Goal: Information Seeking & Learning: Learn about a topic

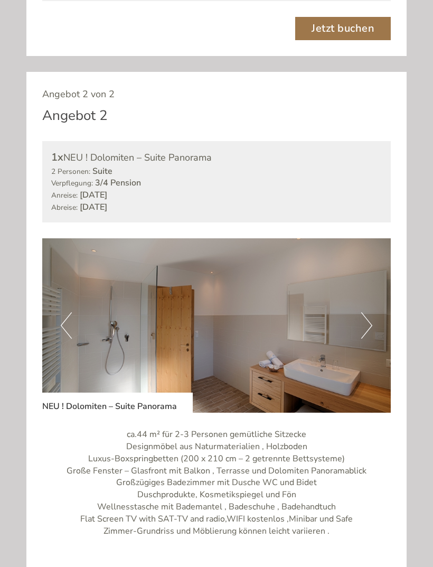
scroll to position [1158, 0]
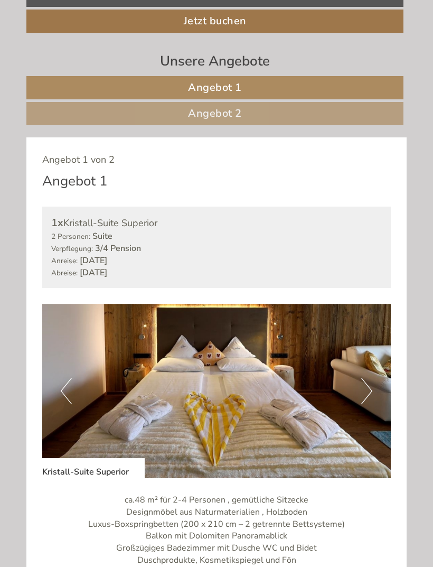
scroll to position [410, 0]
click at [366, 388] on button "Next" at bounding box center [366, 391] width 11 height 26
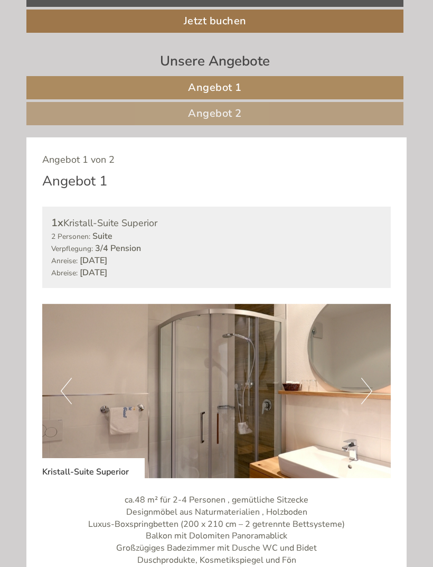
click at [364, 391] on button "Next" at bounding box center [366, 391] width 11 height 26
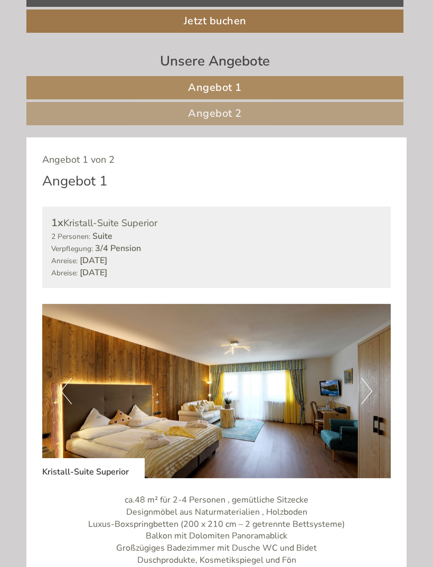
click at [364, 387] on button "Next" at bounding box center [366, 391] width 11 height 26
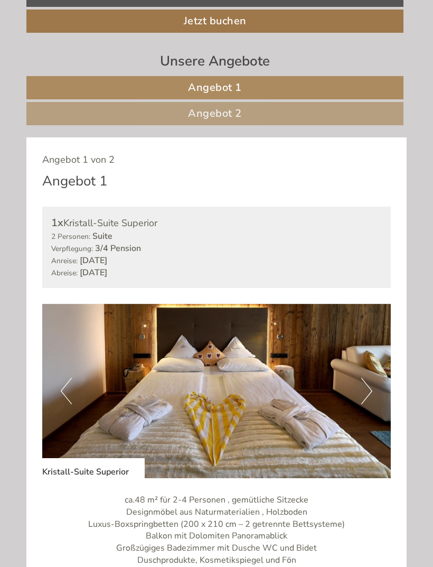
scroll to position [0, 0]
click at [362, 389] on button "Next" at bounding box center [366, 391] width 11 height 26
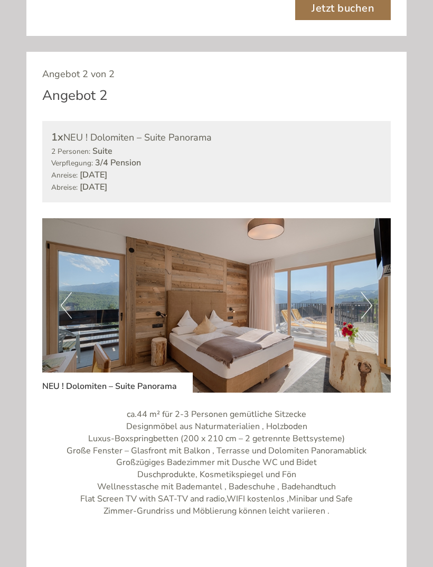
scroll to position [1195, 0]
click at [363, 295] on button "Next" at bounding box center [366, 305] width 11 height 26
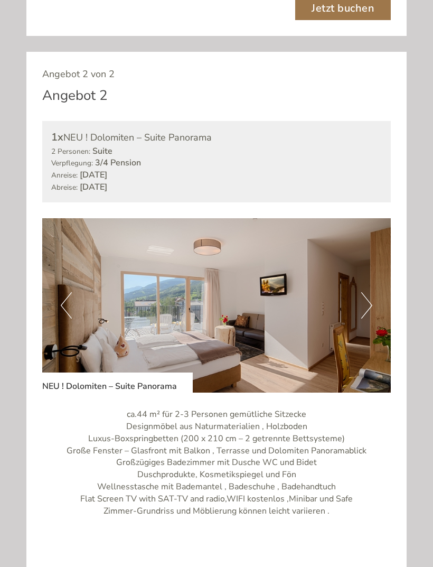
click at [363, 295] on button "Next" at bounding box center [366, 305] width 11 height 26
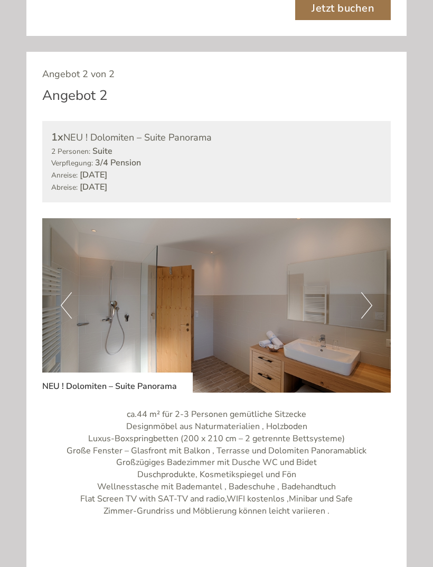
click at [366, 303] on button "Next" at bounding box center [366, 305] width 11 height 26
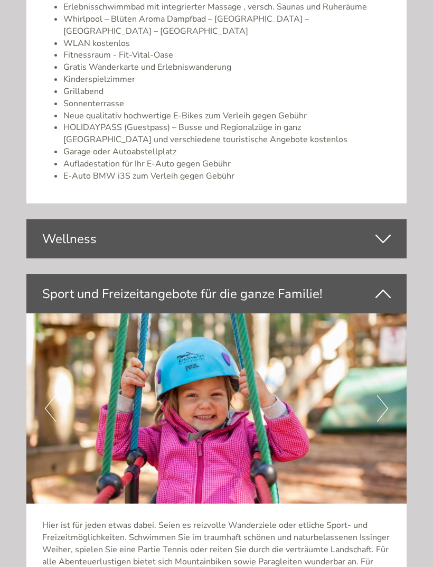
scroll to position [2290, 0]
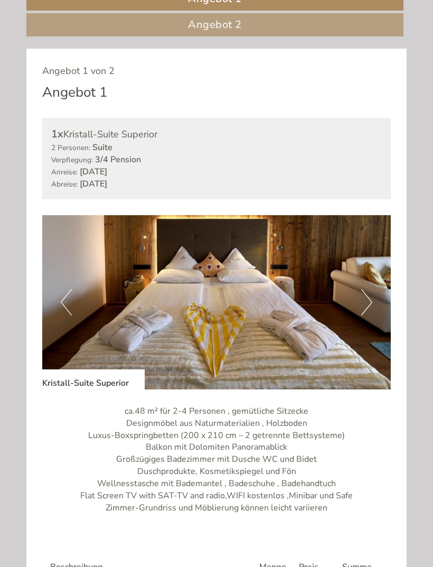
scroll to position [498, 0]
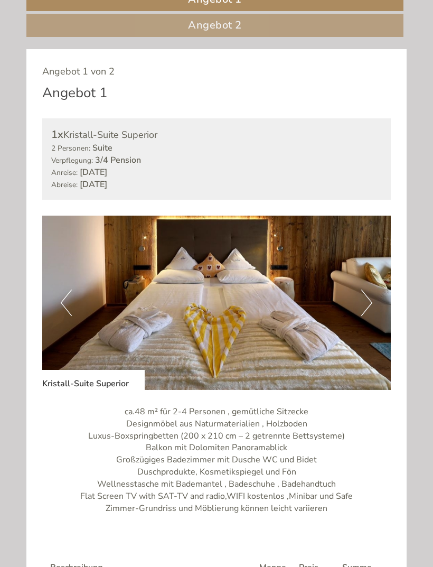
click at [363, 304] on button "Next" at bounding box center [366, 303] width 11 height 26
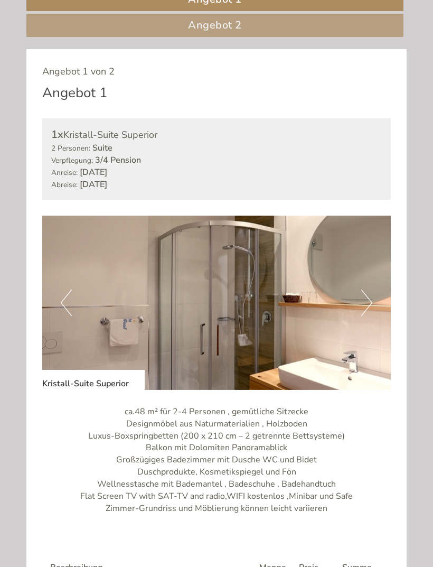
click at [366, 305] on button "Next" at bounding box center [366, 303] width 11 height 26
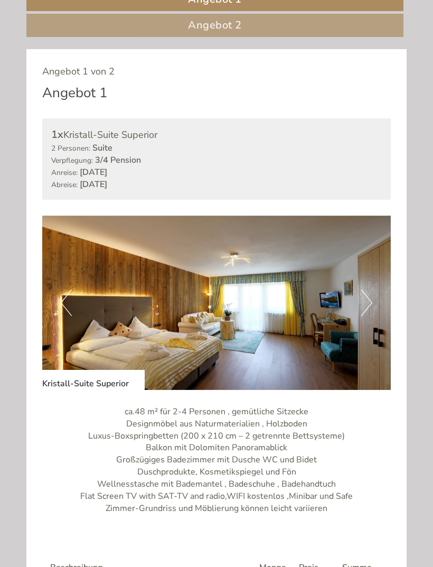
click at [330, 341] on img at bounding box center [216, 303] width 349 height 174
click at [367, 304] on button "Next" at bounding box center [366, 303] width 11 height 26
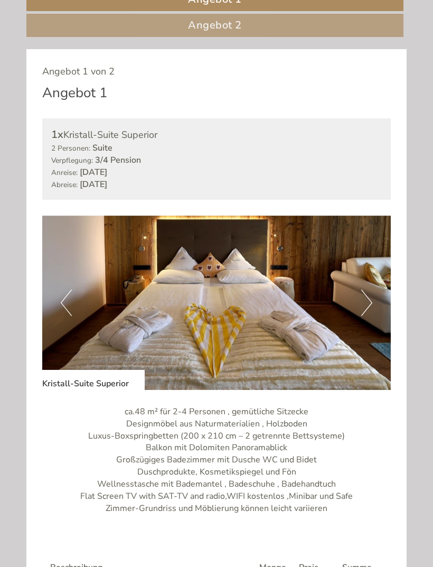
click at [367, 303] on button "Next" at bounding box center [366, 303] width 11 height 26
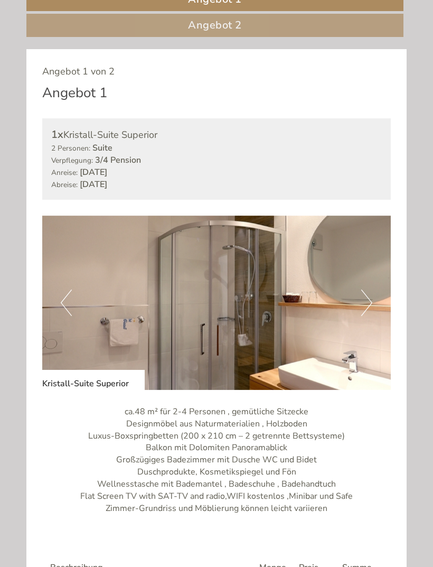
click at [365, 306] on button "Next" at bounding box center [366, 303] width 11 height 26
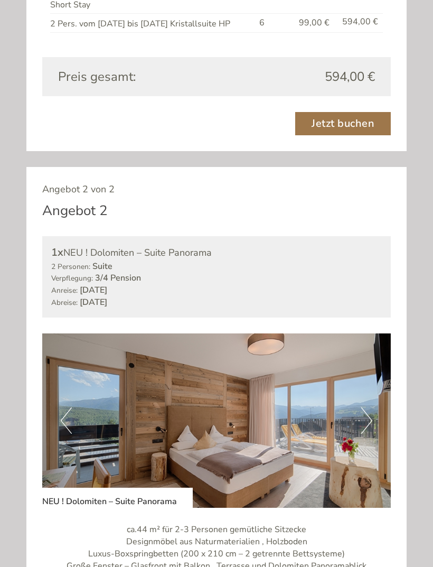
scroll to position [1080, 0]
click at [364, 410] on button "Next" at bounding box center [366, 420] width 11 height 26
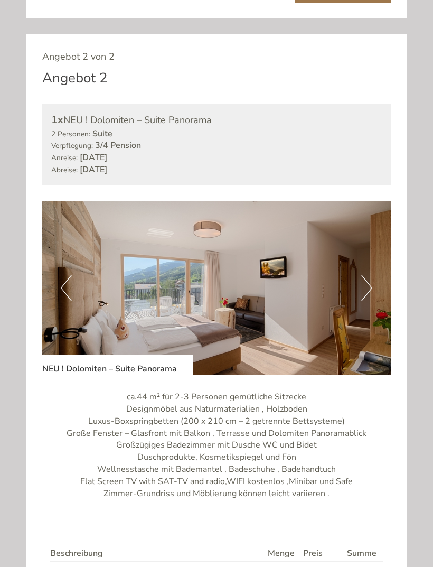
scroll to position [1212, 0]
click at [364, 282] on button "Next" at bounding box center [366, 288] width 11 height 26
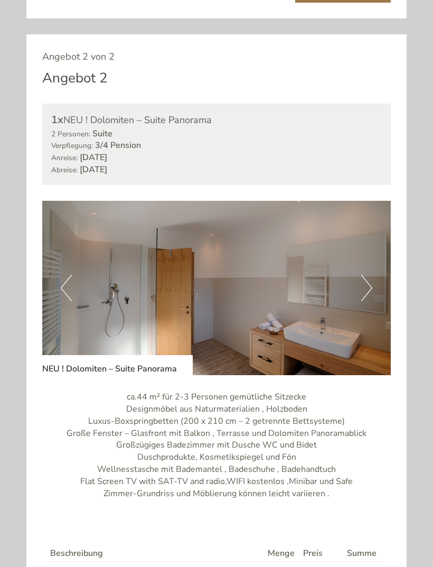
click at [367, 281] on button "Next" at bounding box center [366, 288] width 11 height 26
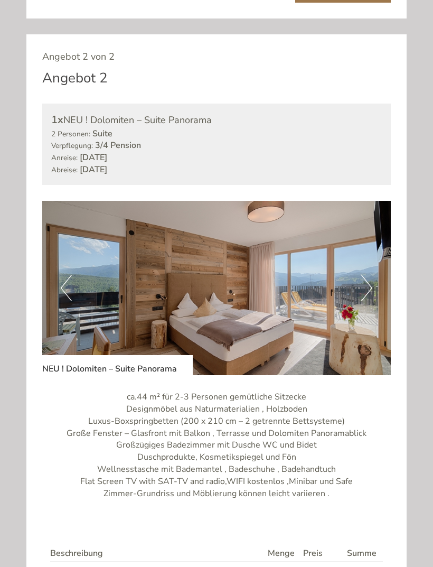
click at [366, 288] on button "Next" at bounding box center [366, 288] width 11 height 26
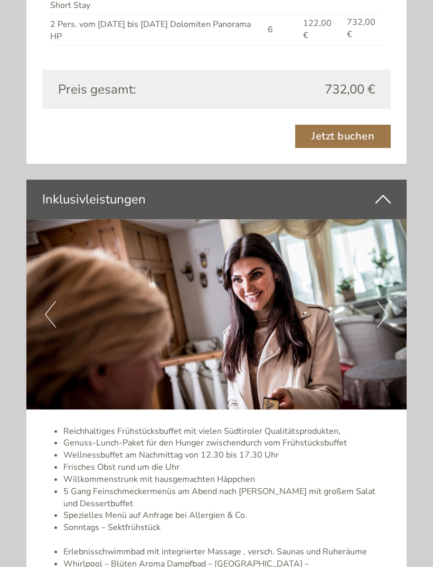
scroll to position [1779, 0]
click at [381, 301] on button "Next" at bounding box center [382, 314] width 11 height 26
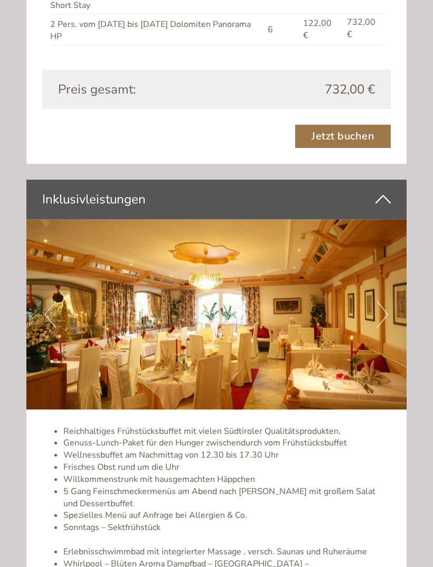
click at [385, 301] on button "Next" at bounding box center [382, 314] width 11 height 26
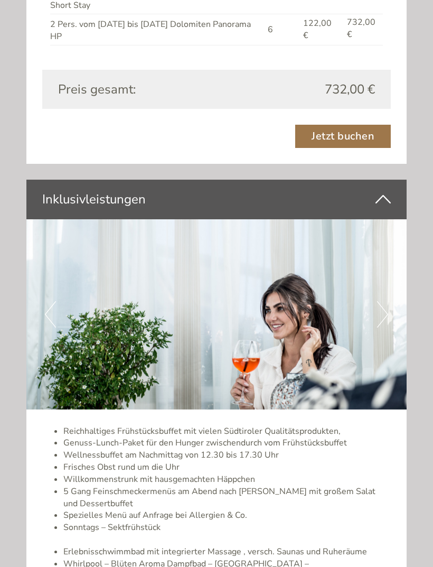
click at [380, 301] on button "Next" at bounding box center [382, 314] width 11 height 26
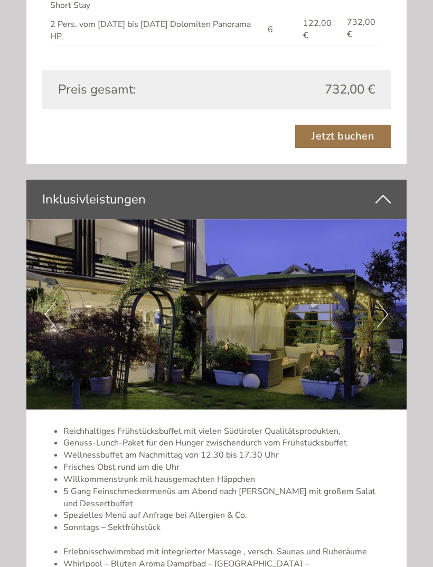
click at [383, 301] on button "Next" at bounding box center [382, 314] width 11 height 26
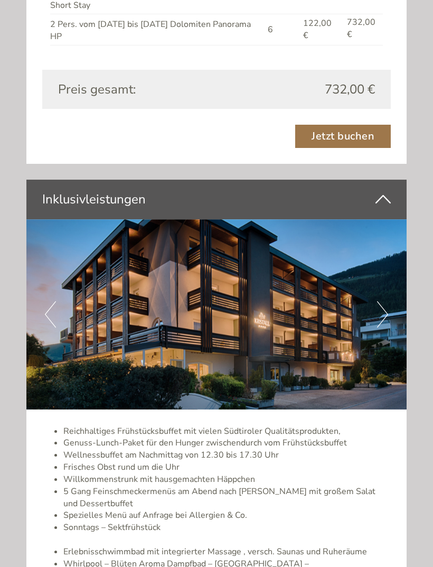
click at [382, 301] on button "Next" at bounding box center [382, 314] width 11 height 26
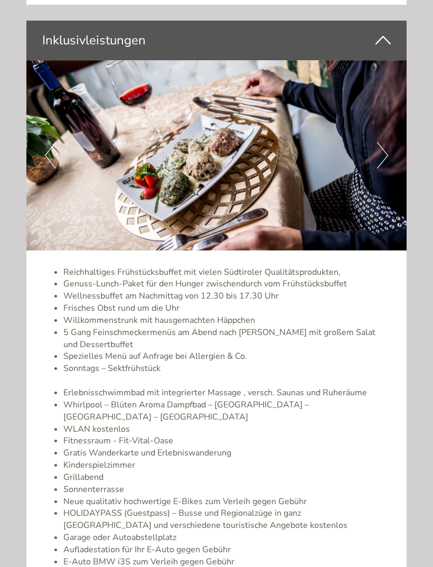
scroll to position [1906, 0]
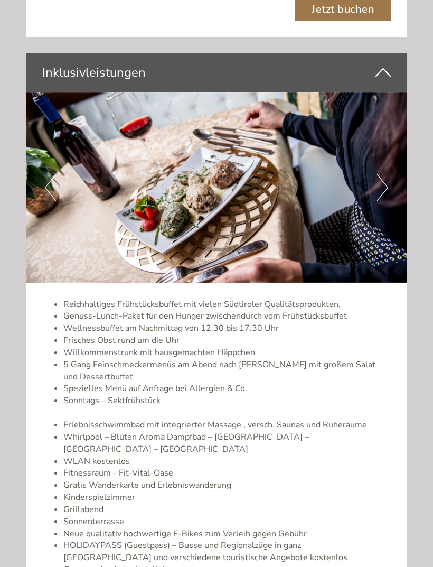
click at [380, 174] on button "Next" at bounding box center [382, 187] width 11 height 26
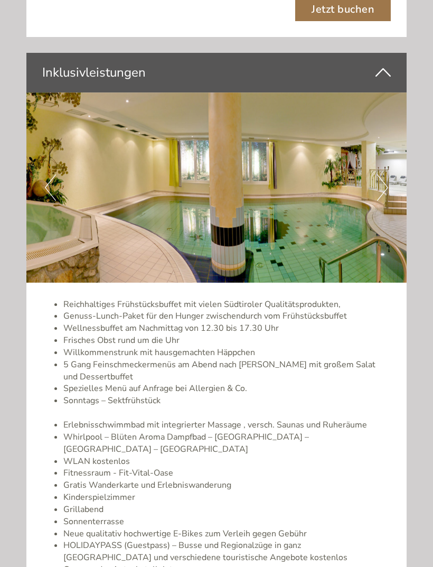
click at [382, 174] on button "Next" at bounding box center [382, 187] width 11 height 26
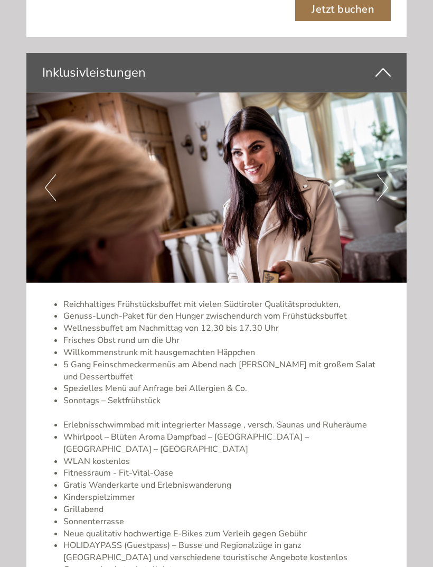
click at [383, 174] on button "Next" at bounding box center [382, 187] width 11 height 26
